Goal: Information Seeking & Learning: Learn about a topic

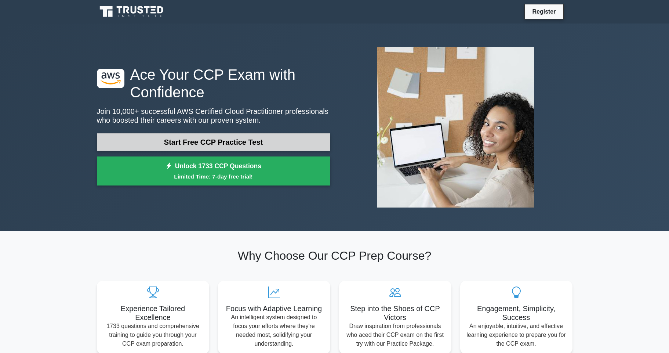
click at [199, 140] on link "Start Free CCP Practice Test" at bounding box center [213, 142] width 233 height 18
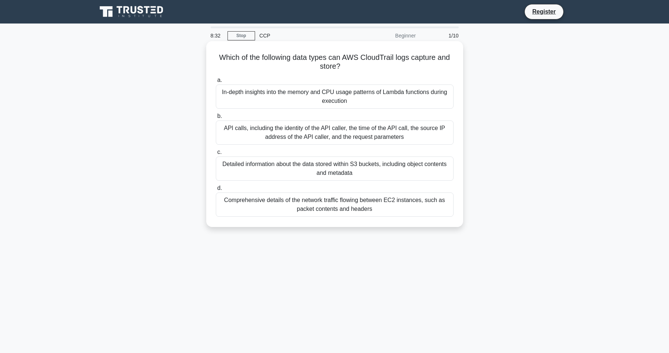
click at [269, 131] on div "API calls, including the identity of the API caller, the time of the API call, …" at bounding box center [335, 132] width 238 height 24
click at [216, 119] on input "b. API calls, including the identity of the API caller, the time of the API cal…" at bounding box center [216, 116] width 0 height 5
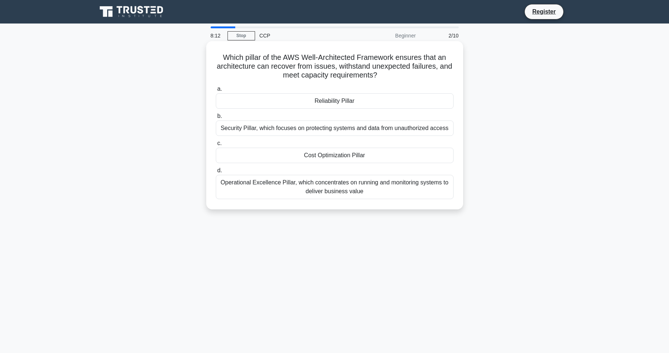
click at [329, 185] on div "Operational Excellence Pillar, which concentrates on running and monitoring sys…" at bounding box center [335, 187] width 238 height 24
click at [216, 173] on input "d. Operational Excellence Pillar, which concentrates on running and monitoring …" at bounding box center [216, 170] width 0 height 5
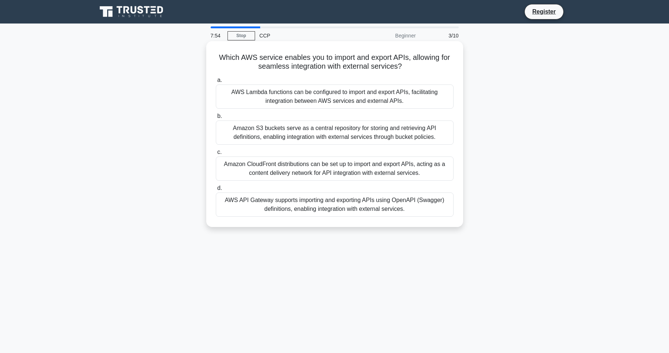
drag, startPoint x: 406, startPoint y: 67, endPoint x: 218, endPoint y: 56, distance: 189.0
click at [218, 56] on h5 "Which AWS service enables you to import and export APIs, allowing for seamless …" at bounding box center [334, 62] width 239 height 18
copy h5 "Which AWS service enables you to import and export APIs, allowing for seamless …"
click at [283, 200] on div "AWS API Gateway supports importing and exporting APIs using OpenAPI (Swagger) d…" at bounding box center [335, 204] width 238 height 24
click at [216, 191] on input "d. AWS API Gateway supports importing and exporting APIs using OpenAPI (Swagger…" at bounding box center [216, 188] width 0 height 5
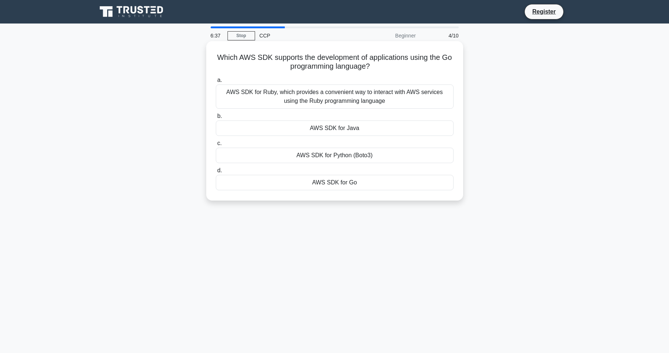
click at [347, 191] on div "a. AWS SDK for Ruby, which provides a convenient way to interact with AWS servi…" at bounding box center [334, 132] width 247 height 117
click at [343, 181] on div "AWS SDK for Go" at bounding box center [335, 182] width 238 height 15
click at [216, 173] on input "d. AWS SDK for Go" at bounding box center [216, 170] width 0 height 5
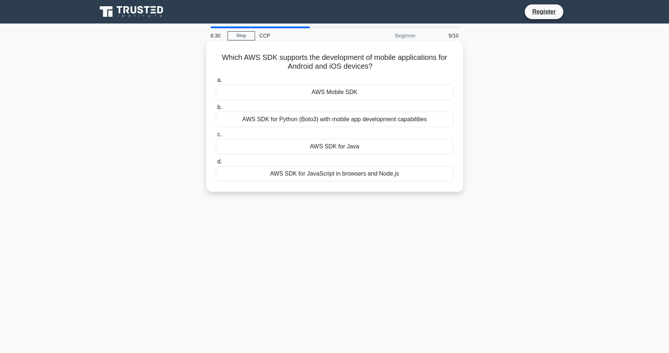
click at [346, 89] on div "AWS Mobile SDK" at bounding box center [335, 91] width 238 height 15
click at [216, 83] on input "a. AWS Mobile SDK" at bounding box center [216, 80] width 0 height 5
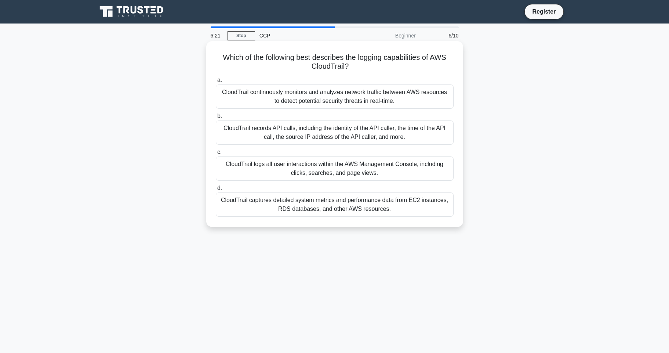
click at [350, 136] on div "CloudTrail records API calls, including the identity of the API caller, the tim…" at bounding box center [335, 132] width 238 height 24
click at [216, 119] on input "b. CloudTrail records API calls, including the identity of the API caller, the …" at bounding box center [216, 116] width 0 height 5
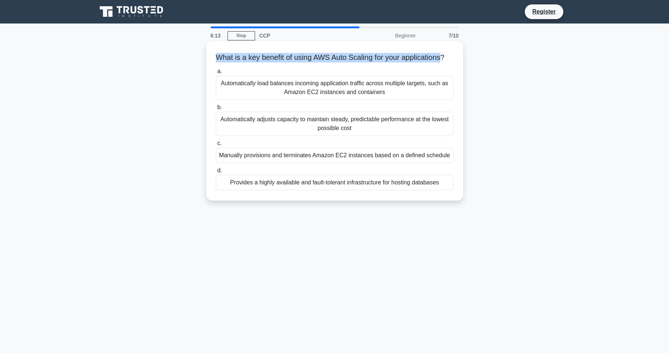
drag, startPoint x: 218, startPoint y: 55, endPoint x: 446, endPoint y: 54, distance: 228.0
click at [446, 54] on h5 "What is a key benefit of using AWS Auto Scaling for your applications? .spinner…" at bounding box center [334, 58] width 239 height 10
copy h5 "What is a key benefit of using AWS Auto Scaling for your applications"
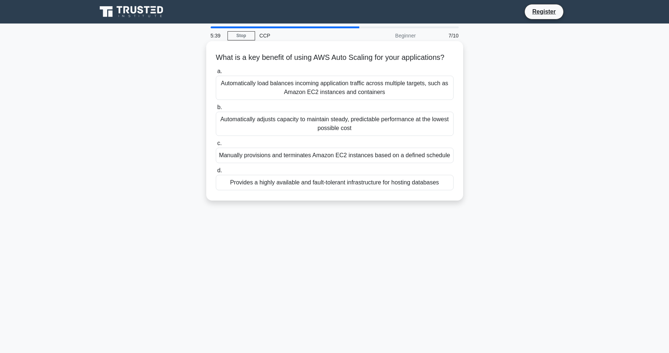
click at [279, 131] on div "Automatically adjusts capacity to maintain steady, predictable performance at t…" at bounding box center [335, 124] width 238 height 24
click at [216, 110] on input "b. Automatically adjusts capacity to maintain steady, predictable performance a…" at bounding box center [216, 107] width 0 height 5
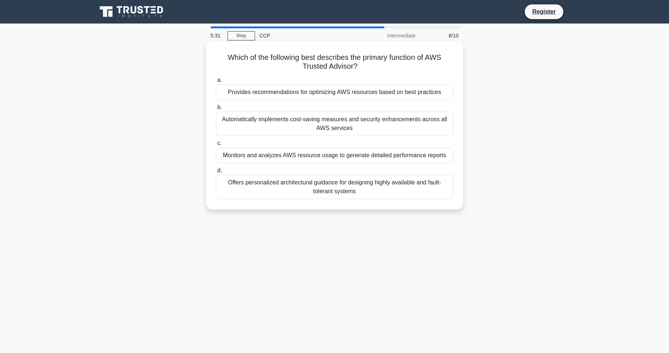
click at [283, 86] on div "Provides recommendations for optimizing AWS resources based on best practices" at bounding box center [335, 91] width 238 height 15
click at [216, 83] on input "a. Provides recommendations for optimizing AWS resources based on best practices" at bounding box center [216, 80] width 0 height 5
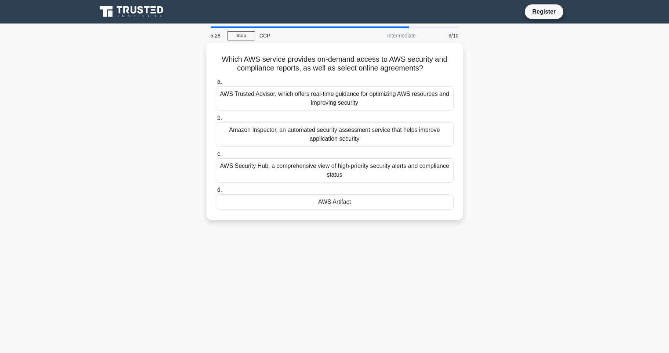
click at [283, 86] on div "AWS Trusted Advisor, which offers real-time guidance for optimizing AWS resourc…" at bounding box center [335, 98] width 238 height 24
click at [216, 84] on input "a. AWS Trusted Advisor, which offers real-time guidance for optimizing AWS reso…" at bounding box center [216, 82] width 0 height 5
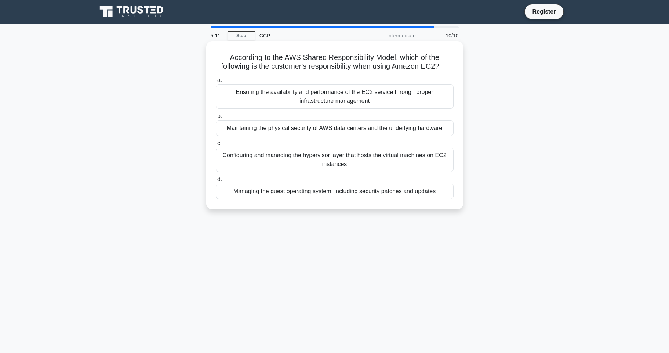
click at [329, 194] on div "Managing the guest operating system, including security patches and updates" at bounding box center [335, 191] width 238 height 15
click at [216, 182] on input "d. Managing the guest operating system, including security patches and updates" at bounding box center [216, 179] width 0 height 5
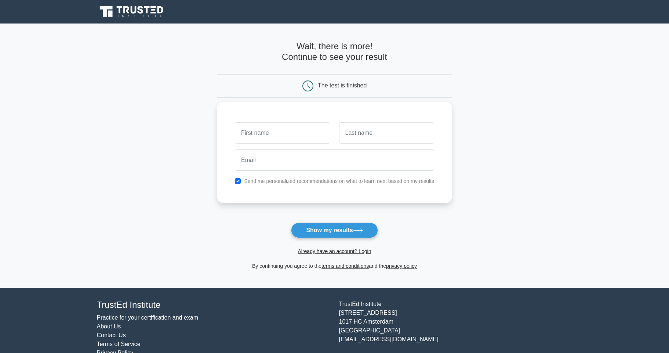
click at [274, 136] on input "text" at bounding box center [282, 132] width 95 height 21
type input "mokaya"
click at [305, 158] on input "email" at bounding box center [334, 159] width 199 height 21
click at [362, 133] on input "text" at bounding box center [386, 132] width 95 height 21
type input "mokaya"
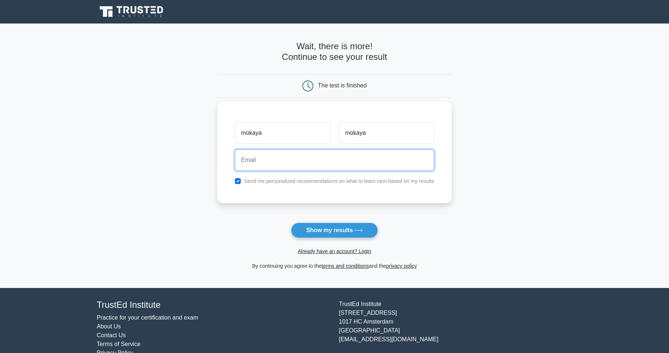
click at [319, 167] on input "email" at bounding box center [334, 159] width 199 height 21
type input "mokayaj857@gmail.com"
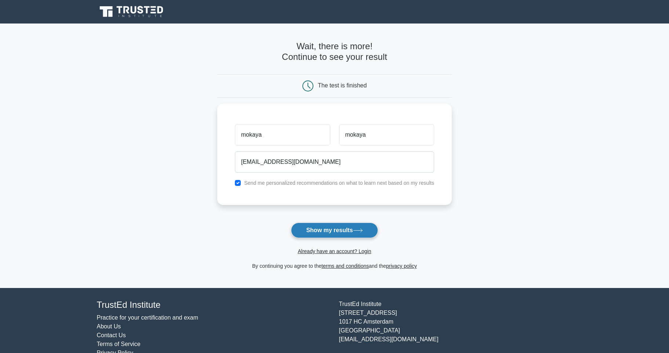
click at [338, 229] on button "Show my results" at bounding box center [334, 229] width 87 height 15
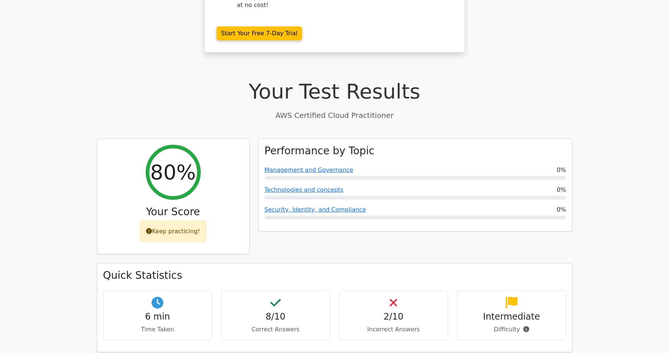
scroll to position [164, 0]
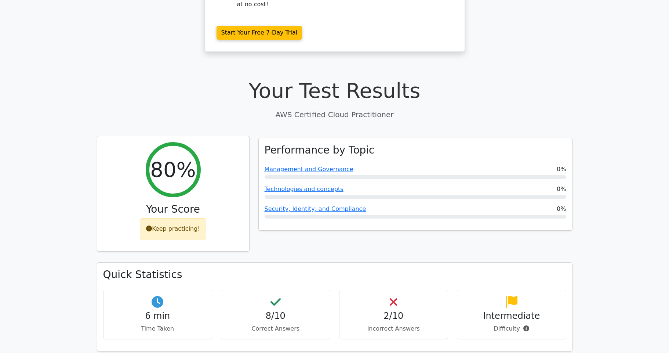
click at [189, 218] on div "Keep practicing!" at bounding box center [173, 228] width 66 height 21
click at [170, 157] on div "80%" at bounding box center [173, 169] width 55 height 55
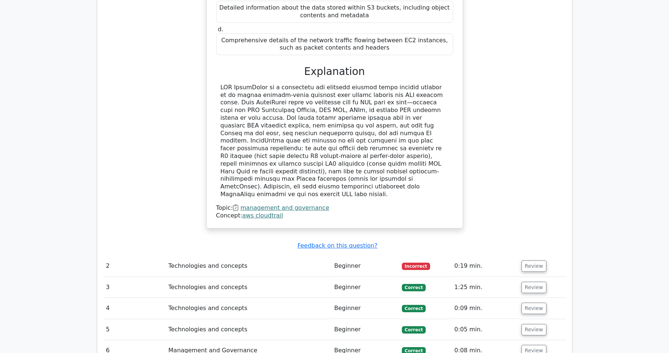
scroll to position [697, 0]
click at [246, 254] on td "Technologies and concepts" at bounding box center [249, 264] width 166 height 21
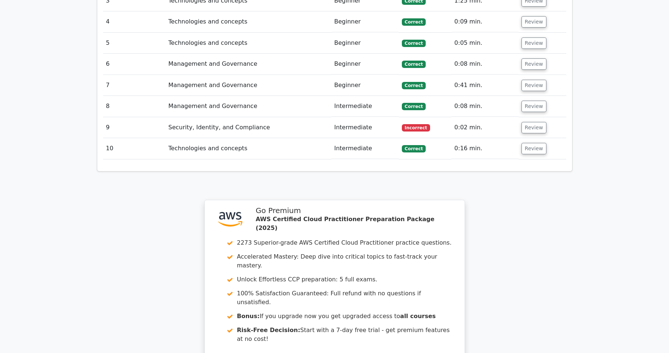
scroll to position [981, 0]
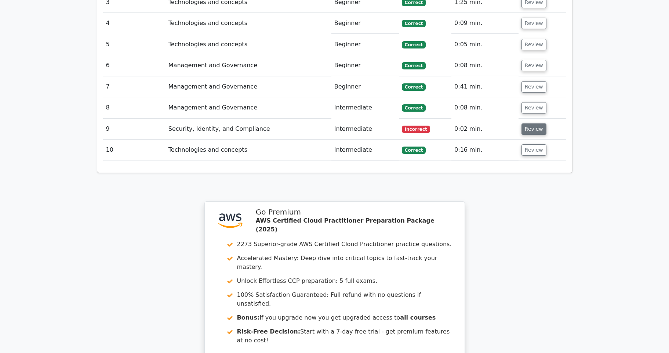
click at [530, 123] on button "Review" at bounding box center [534, 128] width 25 height 11
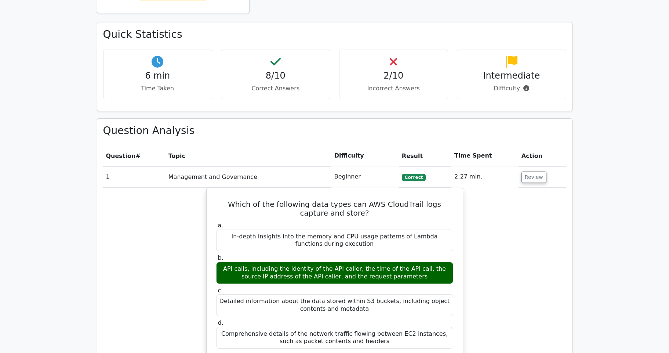
scroll to position [318, 0]
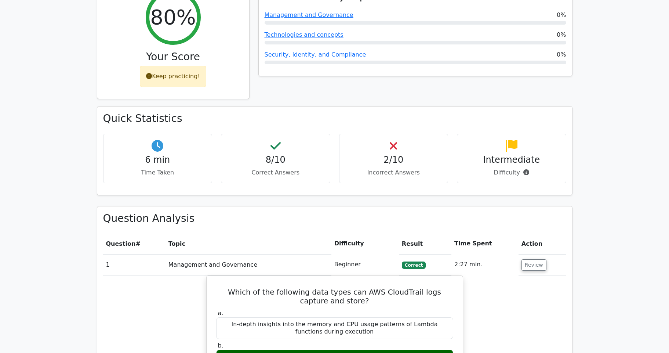
click at [395, 168] on p "Incorrect Answers" at bounding box center [393, 172] width 97 height 9
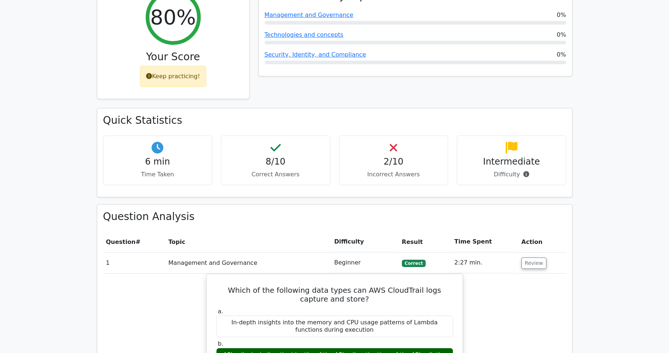
scroll to position [0, 0]
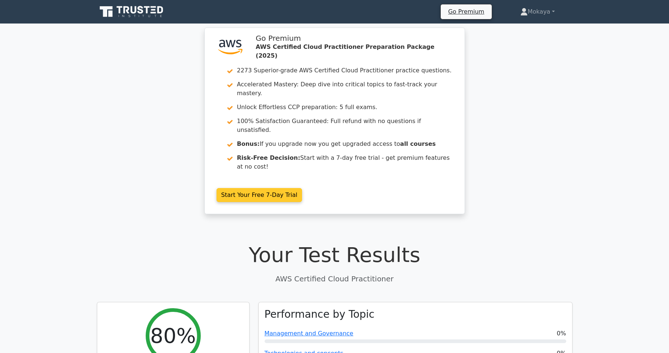
click at [249, 188] on link "Start Your Free 7-Day Trial" at bounding box center [260, 195] width 86 height 14
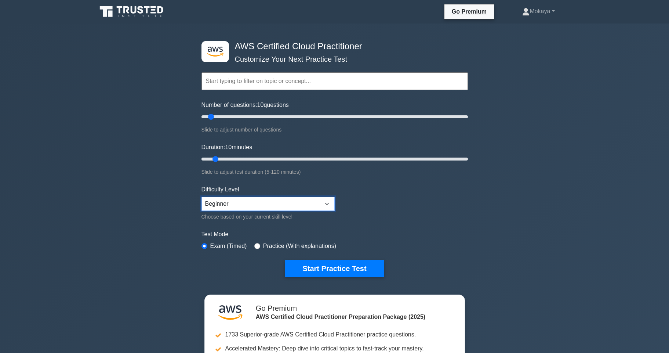
select select "expert"
click at [202, 197] on select "Beginner Intermediate Expert" at bounding box center [268, 204] width 133 height 14
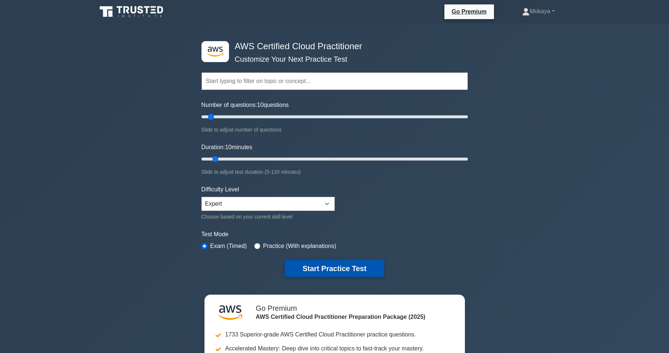
click at [325, 271] on button "Start Practice Test" at bounding box center [334, 268] width 99 height 17
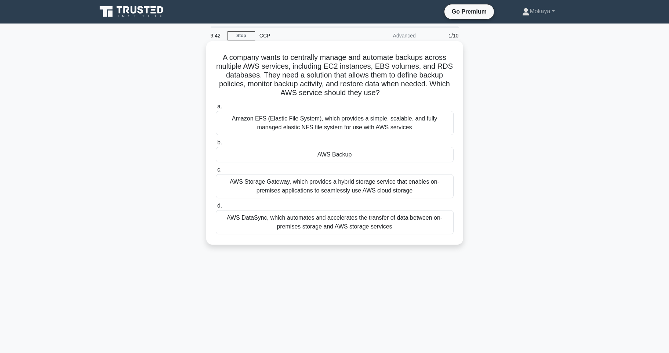
click at [347, 152] on div "AWS Backup" at bounding box center [335, 154] width 238 height 15
click at [216, 145] on input "b. AWS Backup" at bounding box center [216, 142] width 0 height 5
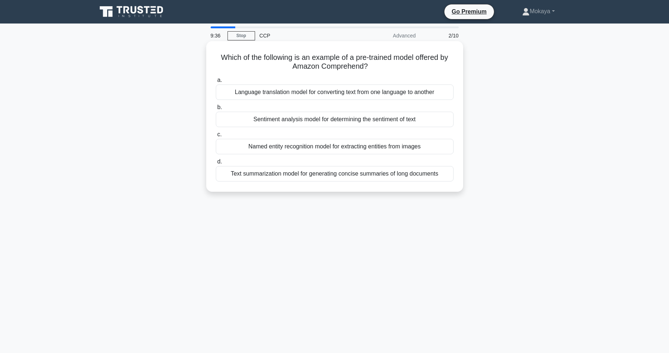
click at [363, 98] on div "Language translation model for converting text from one language to another" at bounding box center [335, 91] width 238 height 15
click at [216, 83] on input "a. Language translation model for converting text from one language to another" at bounding box center [216, 80] width 0 height 5
